Goal: Transaction & Acquisition: Purchase product/service

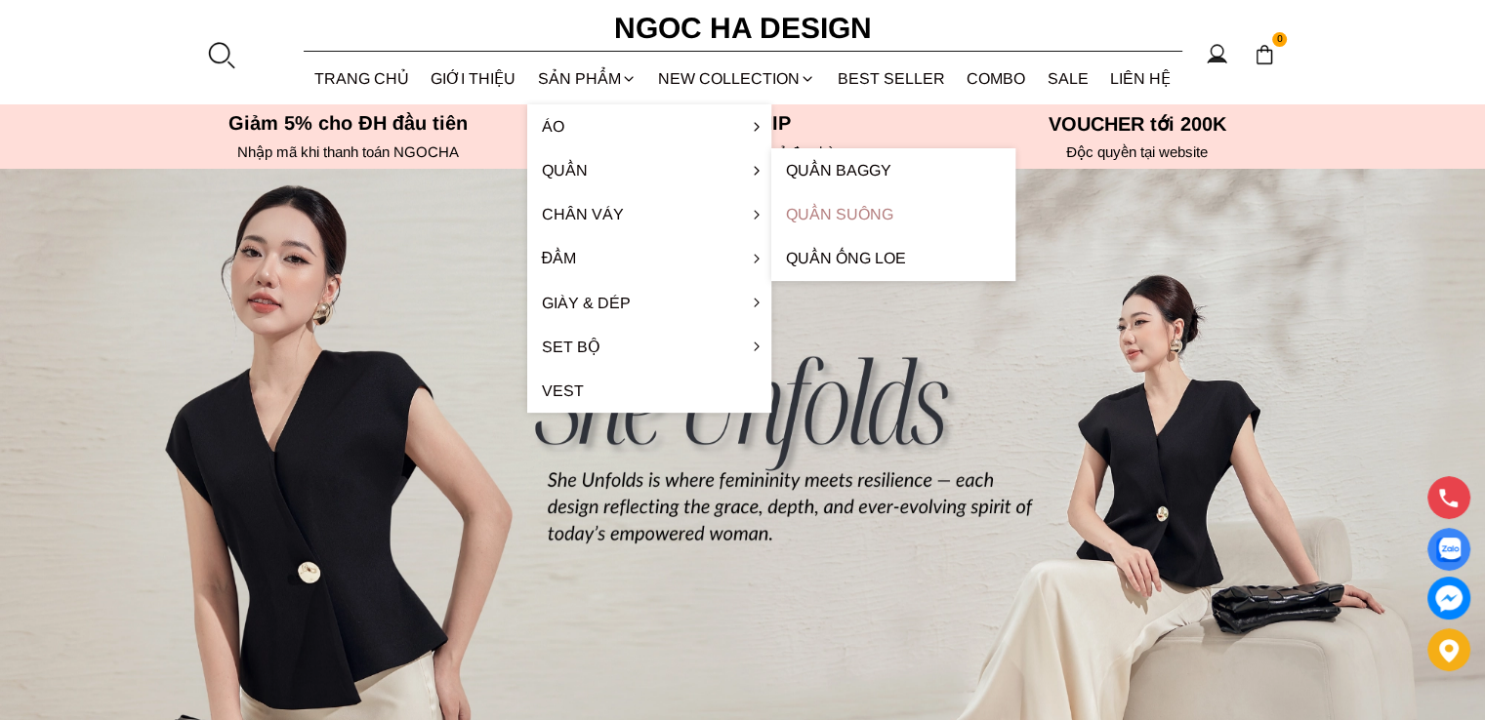
click at [864, 216] on link "Quần Suông" at bounding box center [893, 214] width 244 height 44
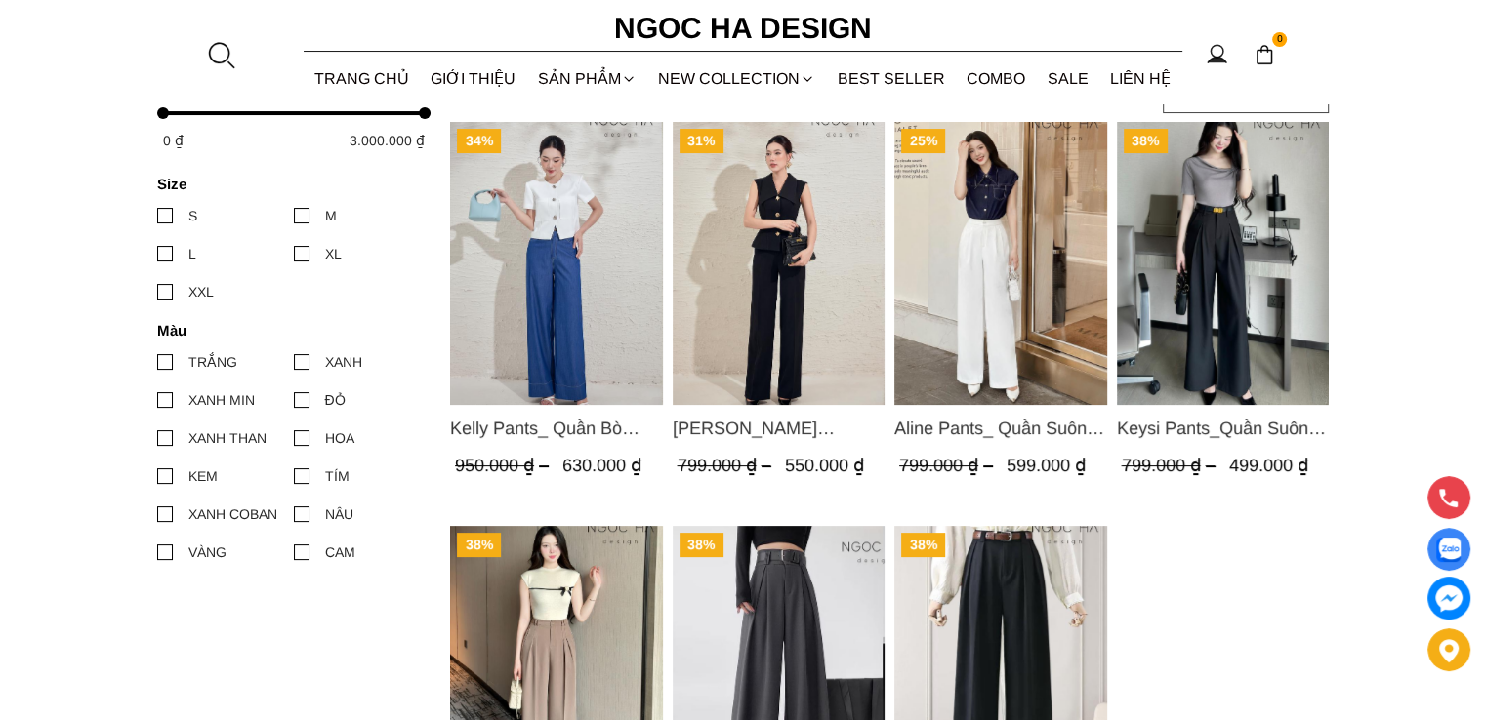
scroll to position [293, 0]
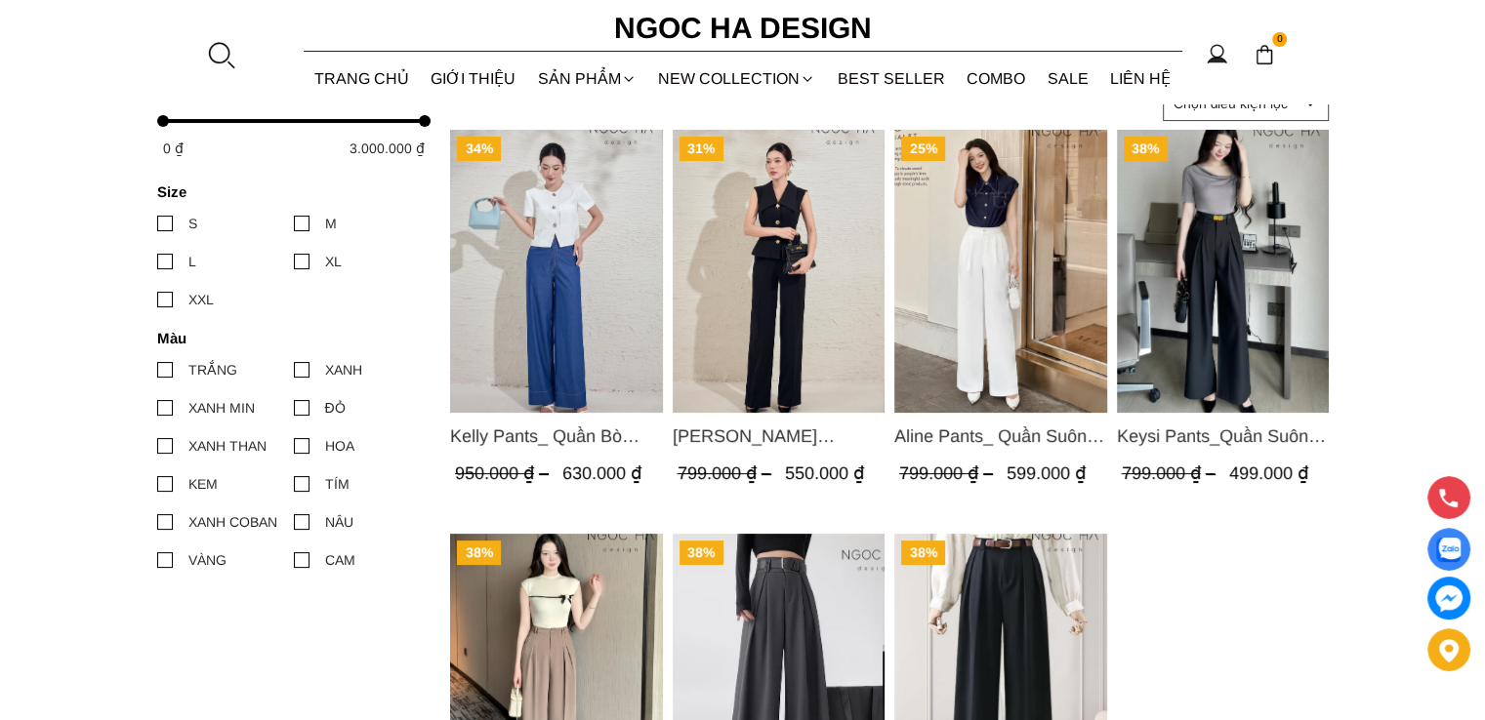
click at [804, 438] on span "[PERSON_NAME] [PERSON_NAME] [PERSON_NAME] Q059" at bounding box center [778, 436] width 213 height 27
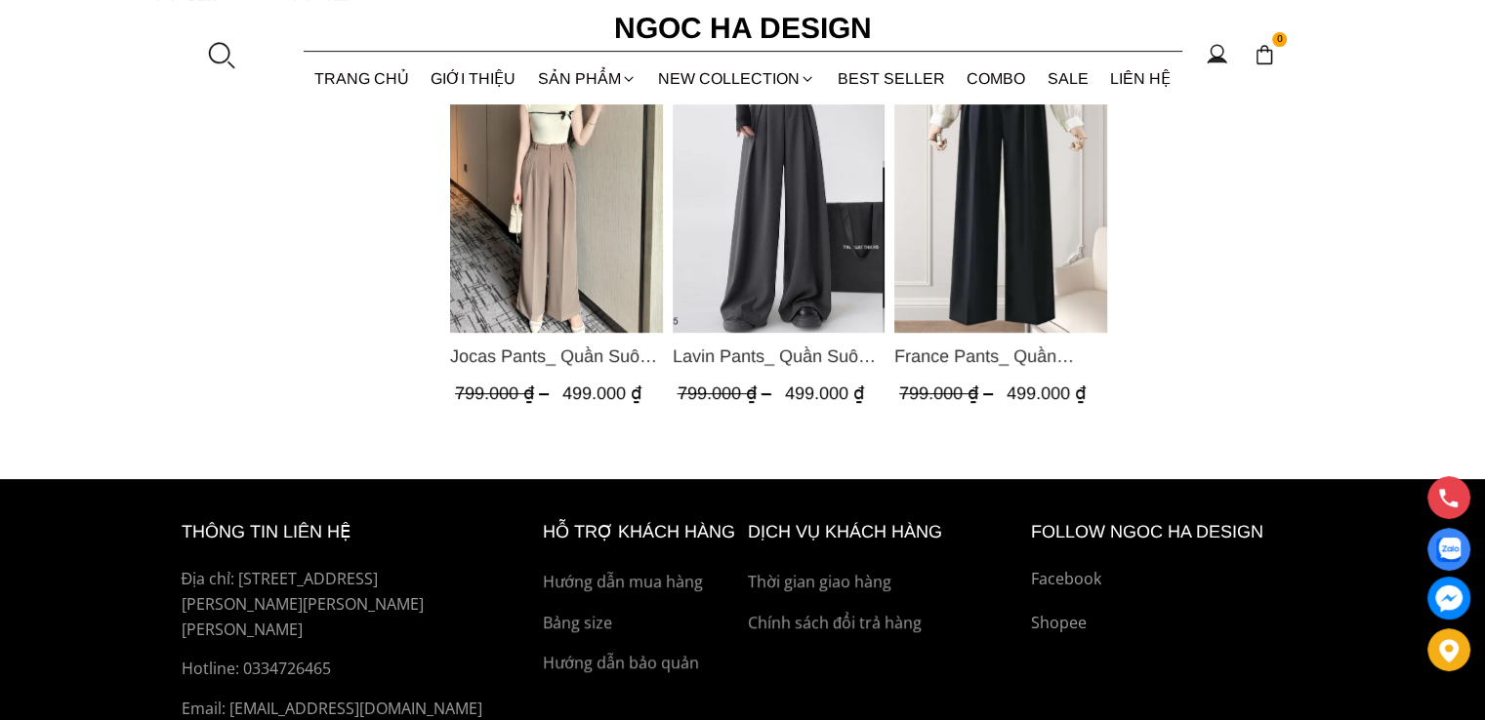
scroll to position [917, 0]
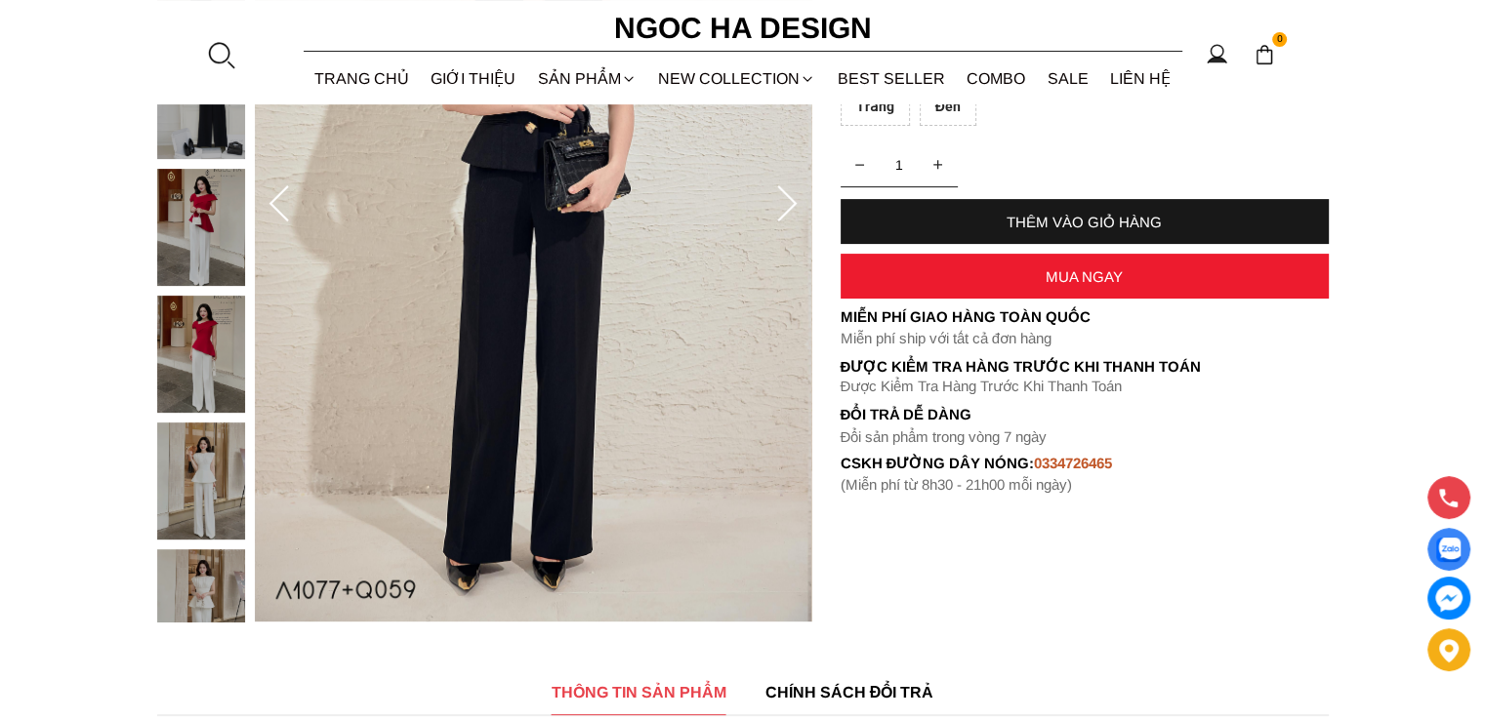
scroll to position [488, 0]
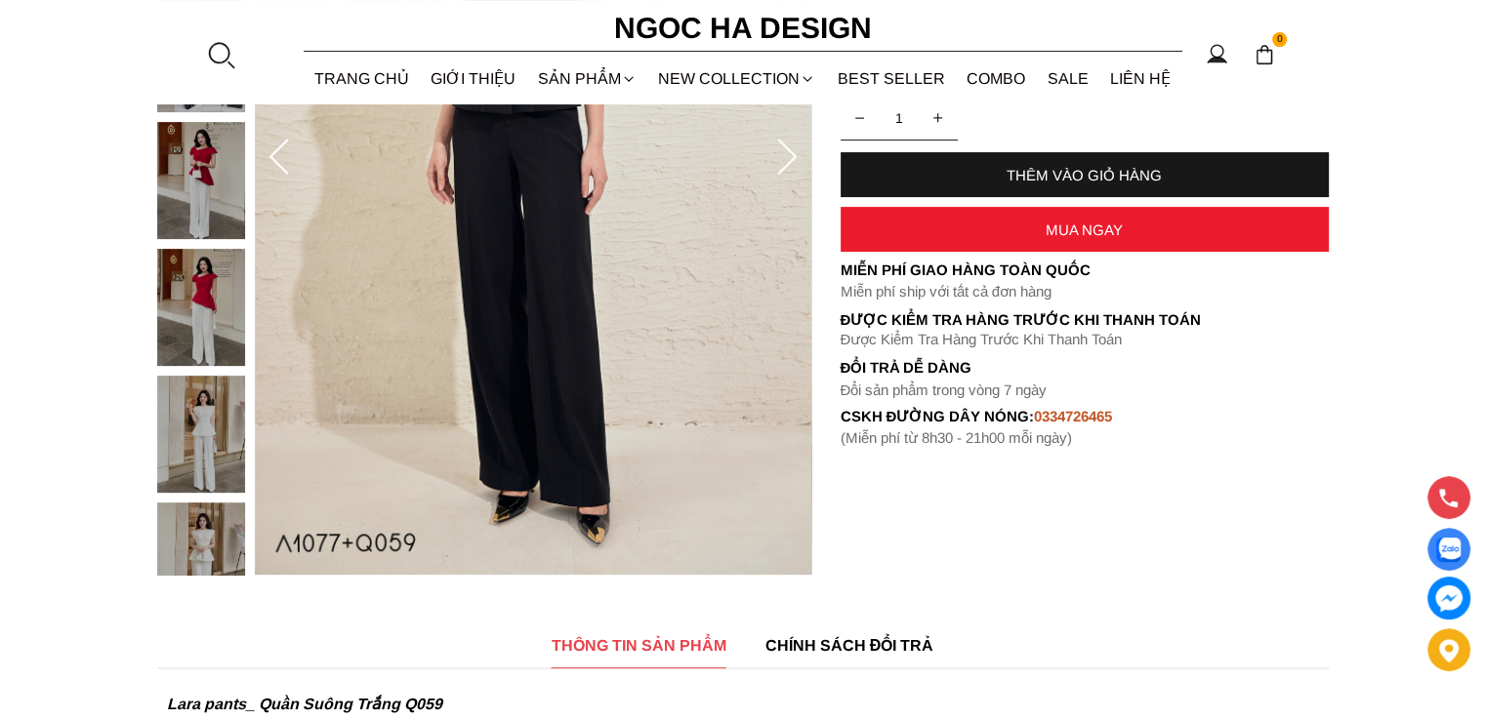
click at [185, 219] on img at bounding box center [201, 180] width 88 height 117
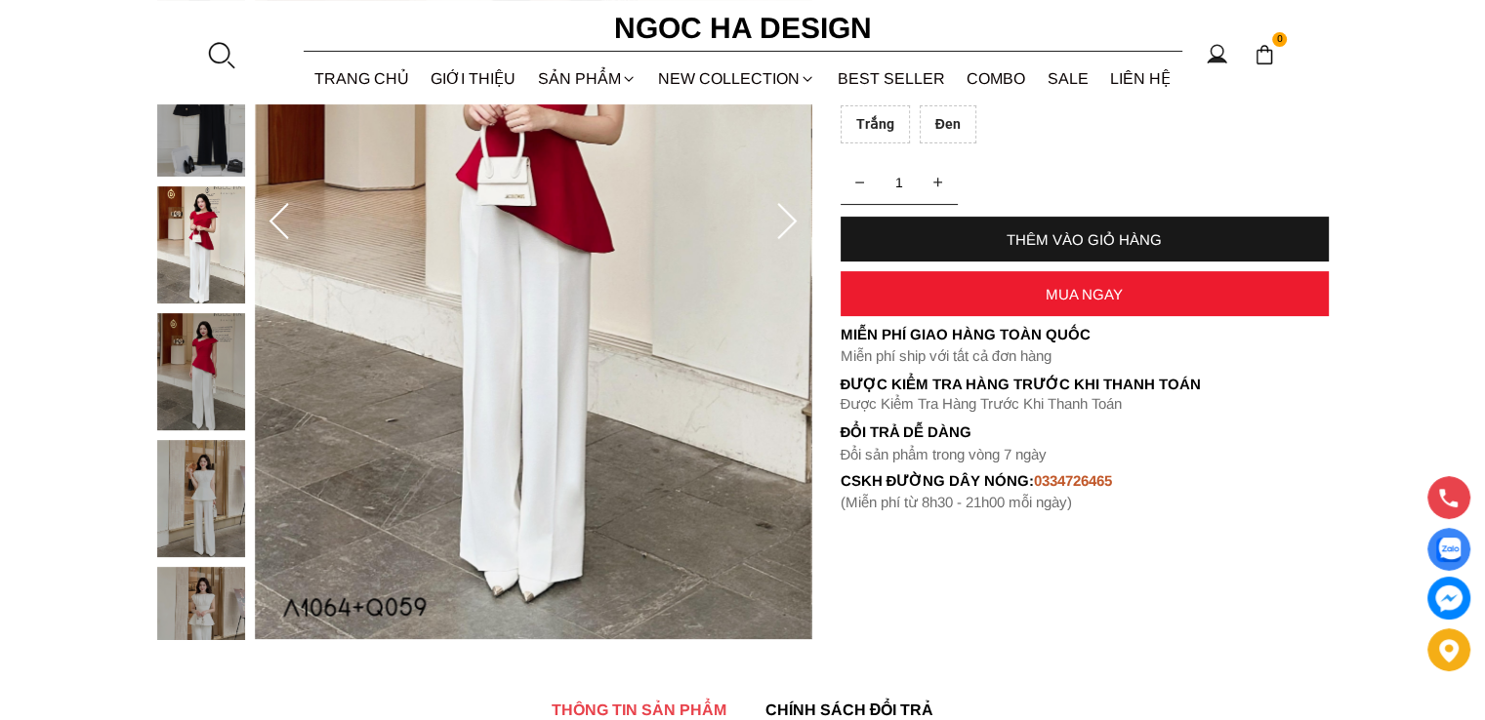
scroll to position [390, 0]
